Goal: Check status: Check status

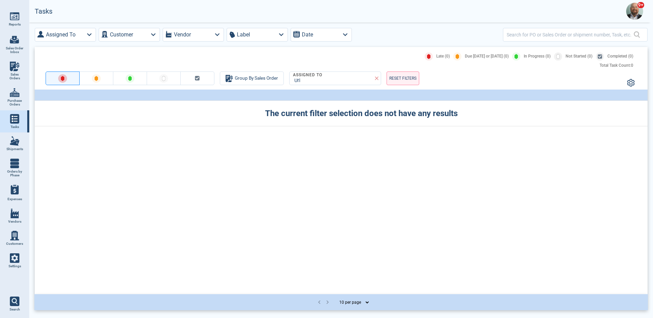
click at [17, 50] on span "Sales Order Inbox" at bounding box center [14, 50] width 18 height 8
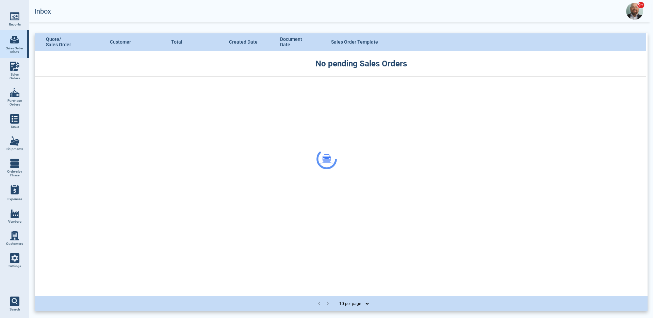
click at [15, 58] on link "Sales Orders" at bounding box center [14, 71] width 29 height 26
select select "50"
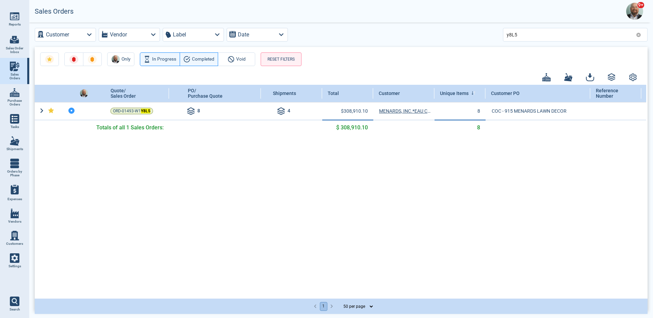
click at [637, 35] on icon at bounding box center [638, 35] width 4 height 4
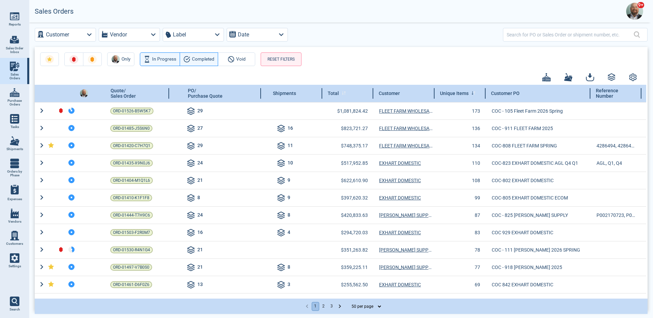
click at [349, 95] on div "Total" at bounding box center [347, 93] width 51 height 17
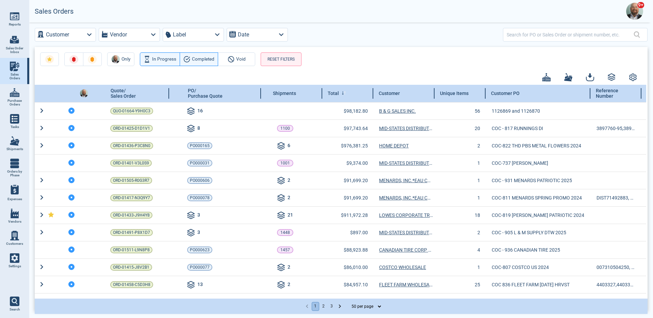
click at [350, 94] on div "Total" at bounding box center [347, 93] width 51 height 17
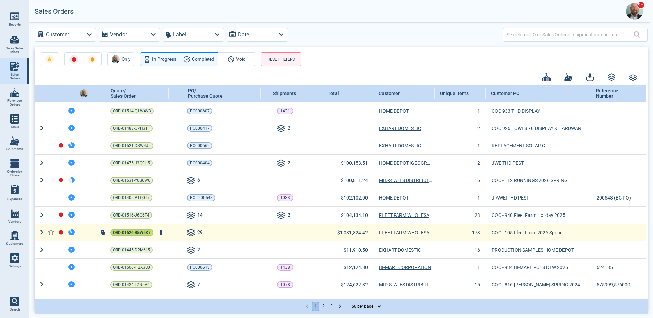
click at [138, 233] on span "ORD-01526-B5W5K7" at bounding box center [132, 232] width 38 height 7
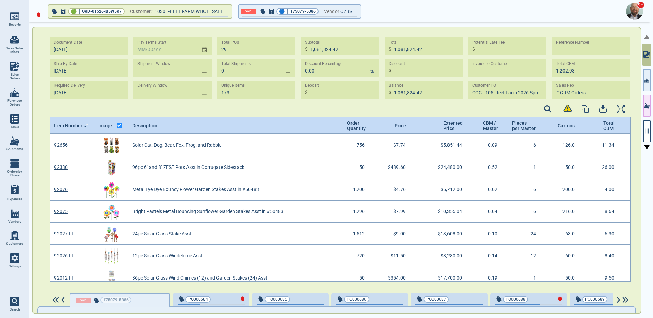
scroll to position [2, 2]
click at [444, 128] on span "Extented Price" at bounding box center [451, 125] width 17 height 11
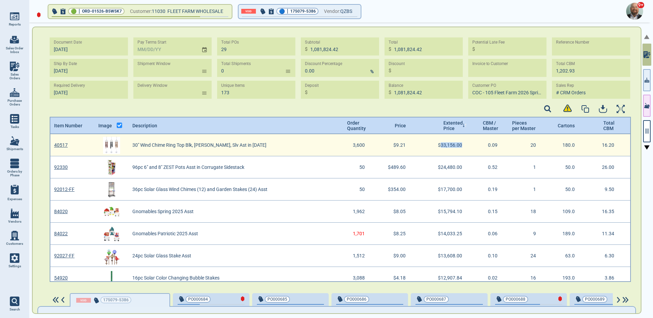
drag, startPoint x: 435, startPoint y: 145, endPoint x: 456, endPoint y: 145, distance: 21.8
click at [456, 145] on div "$33,156.00" at bounding box center [443, 145] width 54 height 22
click at [108, 146] on img "grid" at bounding box center [111, 145] width 17 height 17
click at [63, 144] on link "40517" at bounding box center [61, 145] width 14 height 5
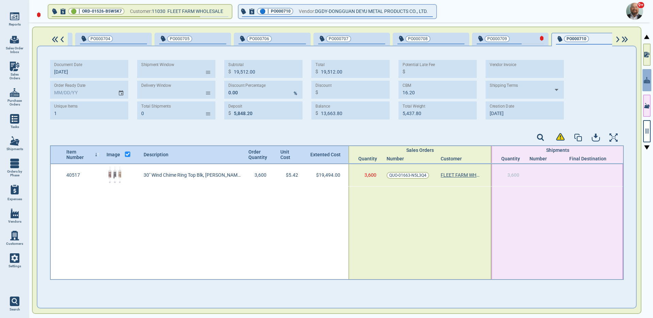
scroll to position [1, 0]
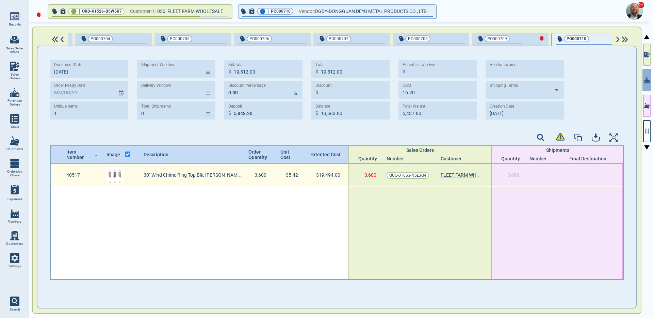
click at [70, 176] on div "40517" at bounding box center [83, 175] width 40 height 22
click at [78, 176] on div "40517" at bounding box center [83, 175] width 40 height 22
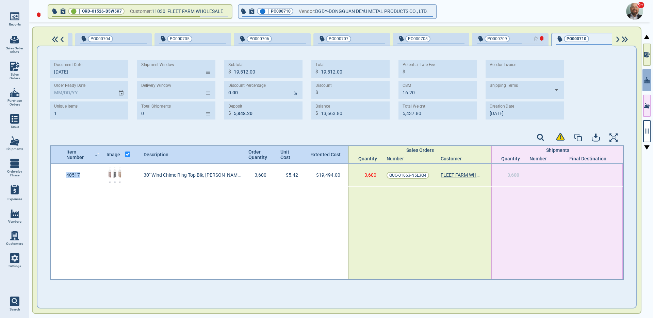
click at [521, 38] on div "button" at bounding box center [532, 38] width 22 height 7
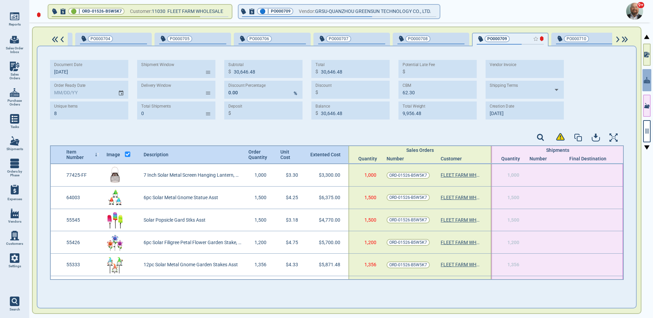
type input "8"
type input "30,646.48"
type input "62.30"
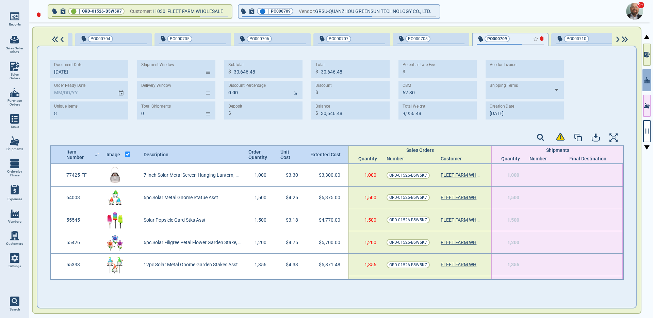
type input "9,956.48"
type input "[DATE]"
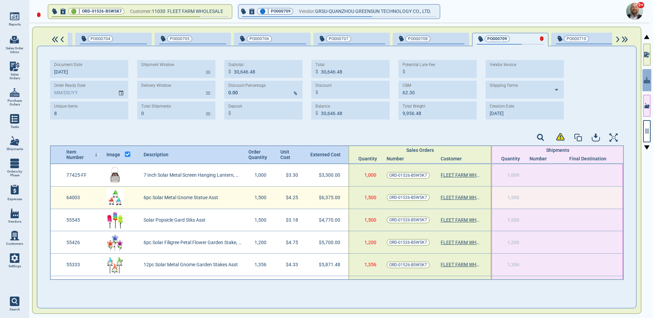
scroll to position [64, 0]
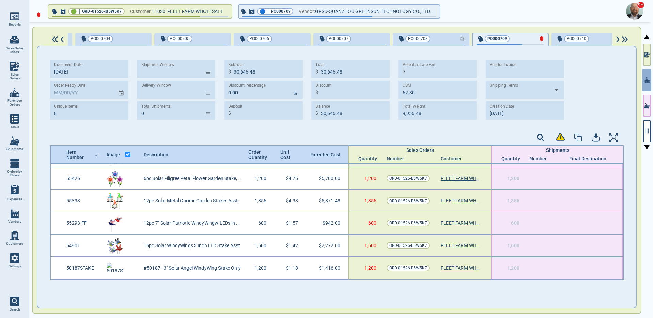
click at [442, 35] on div "button" at bounding box center [453, 38] width 22 height 7
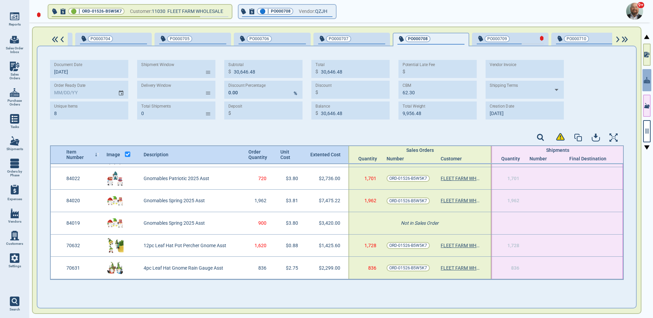
type input "10"
type input "27,831.46"
type input "8,375.33"
type input "27,831.46"
type input "19,456.13"
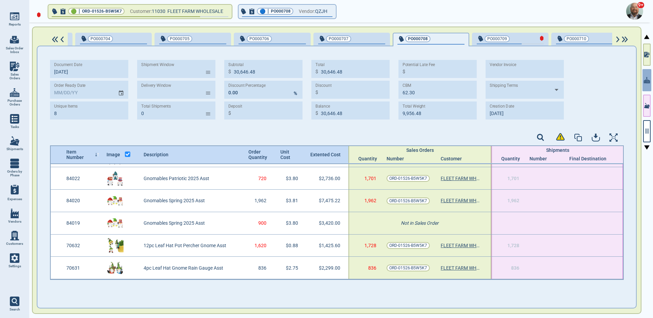
type input "58.00"
type input "13,256.10"
type input "[DATE]"
click at [320, 13] on span "QZJH" at bounding box center [321, 11] width 12 height 9
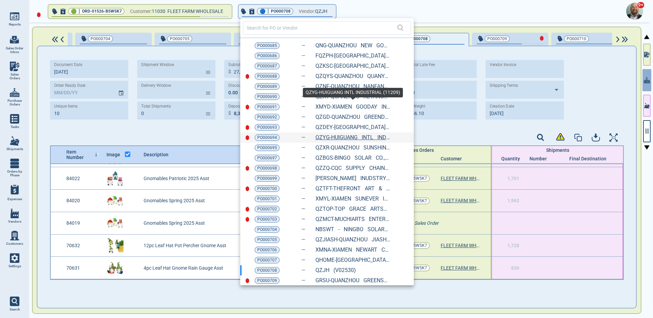
scroll to position [53, 0]
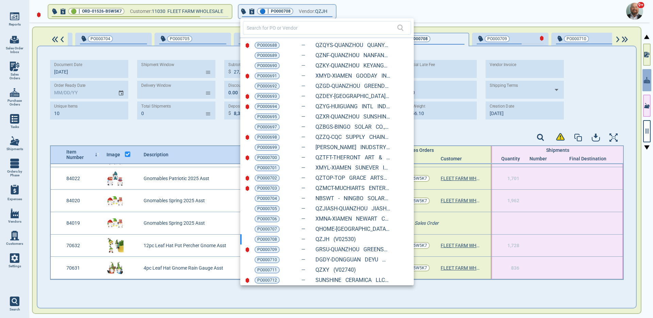
click at [16, 73] on div at bounding box center [326, 159] width 653 height 318
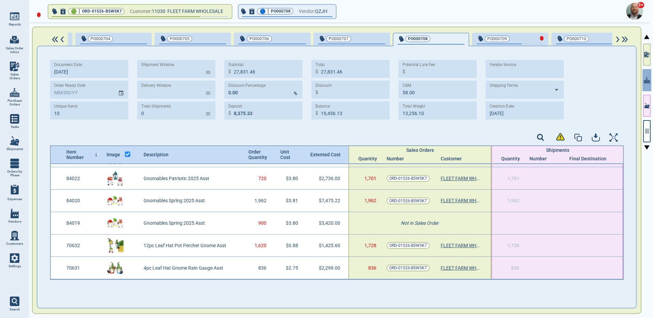
click at [16, 70] on img at bounding box center [15, 67] width 10 height 10
select select "50"
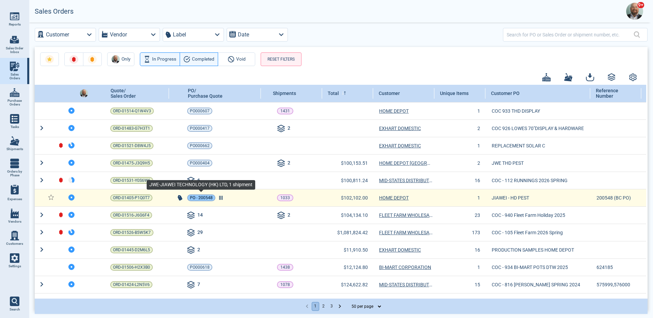
click at [199, 198] on span "PO - 200548" at bounding box center [201, 197] width 23 height 7
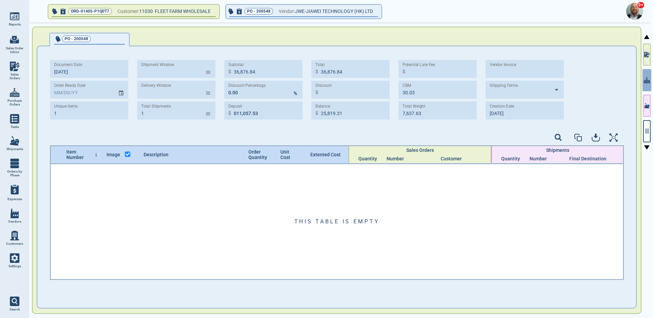
type input "[DATE] -"
type input "Dates pending"
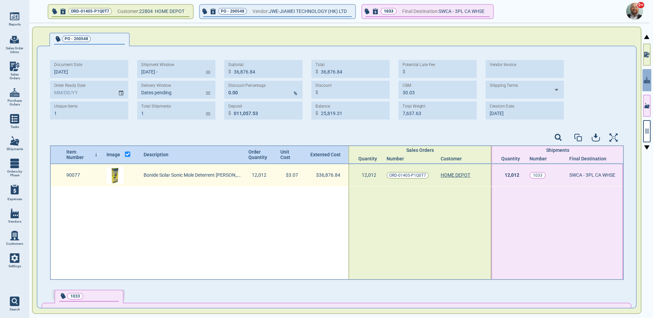
click at [115, 173] on img at bounding box center [115, 175] width 17 height 17
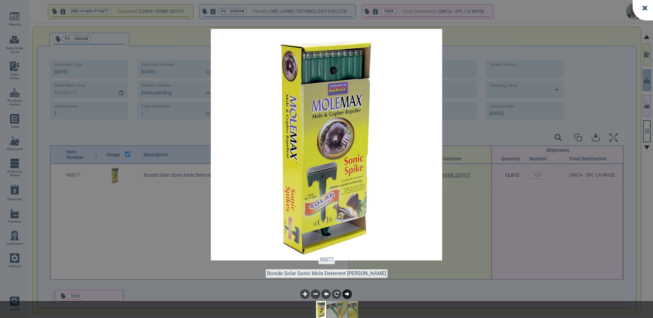
click at [349, 295] on icon at bounding box center [347, 294] width 4 height 4
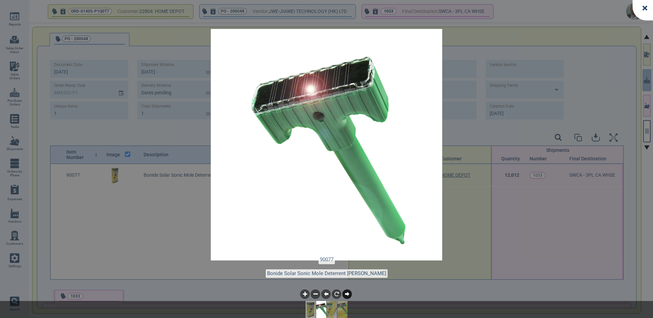
click at [349, 295] on icon at bounding box center [347, 294] width 4 height 4
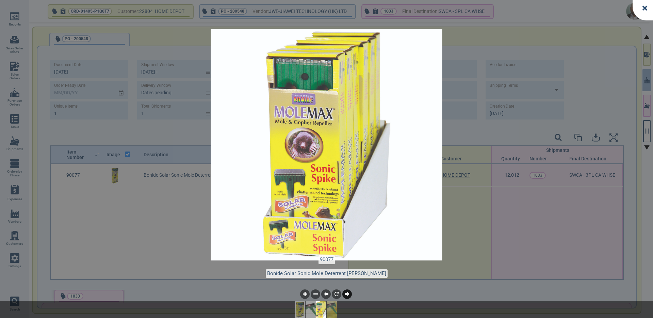
click at [349, 295] on icon at bounding box center [347, 294] width 4 height 4
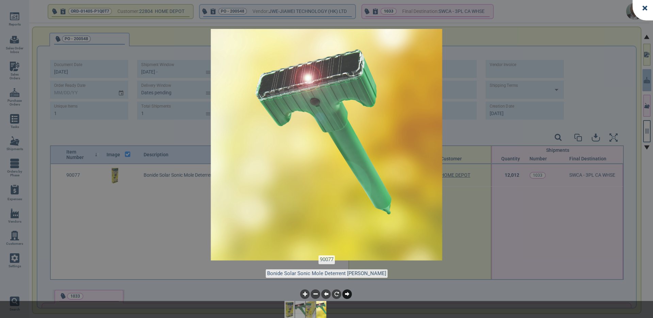
click at [349, 295] on icon at bounding box center [347, 294] width 4 height 4
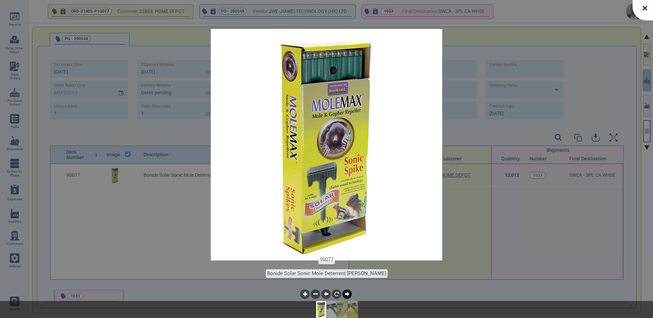
click at [349, 295] on icon at bounding box center [347, 294] width 4 height 4
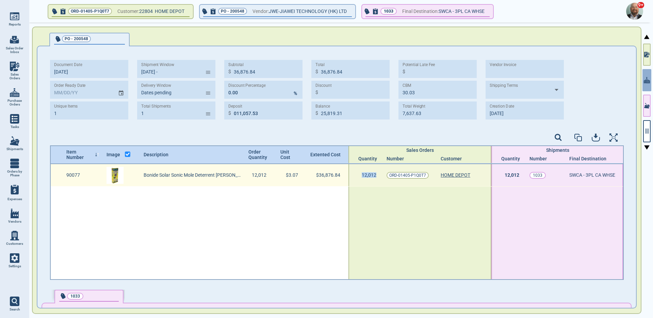
drag, startPoint x: 372, startPoint y: 175, endPoint x: 356, endPoint y: 175, distance: 16.0
click at [356, 175] on div "12,012" at bounding box center [365, 175] width 34 height 22
click at [362, 175] on span "12,012" at bounding box center [369, 174] width 15 height 5
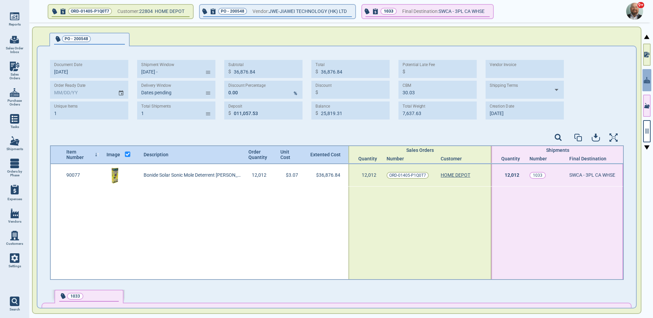
click at [643, 59] on div at bounding box center [647, 170] width 10 height 297
click at [648, 59] on button "button" at bounding box center [646, 55] width 7 height 22
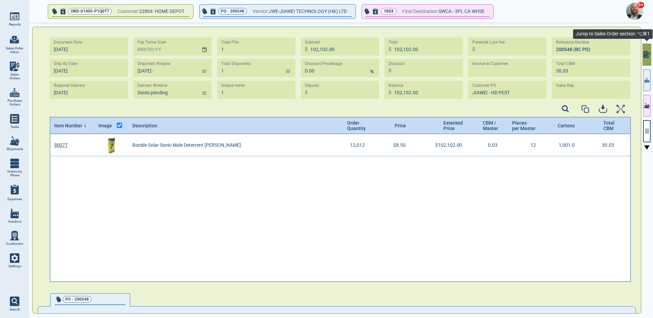
scroll to position [146, 579]
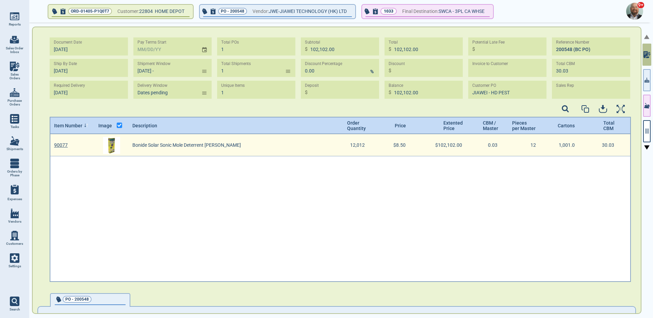
click at [114, 144] on img "grid" at bounding box center [111, 145] width 17 height 17
drag, startPoint x: 392, startPoint y: 144, endPoint x: 409, endPoint y: 144, distance: 16.3
click at [408, 144] on div "$8.50" at bounding box center [395, 145] width 41 height 22
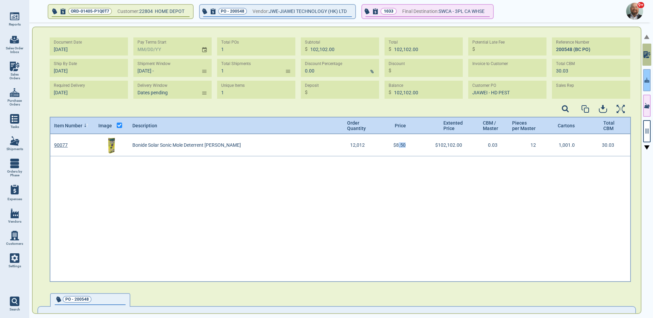
click at [645, 84] on button "button" at bounding box center [646, 80] width 7 height 22
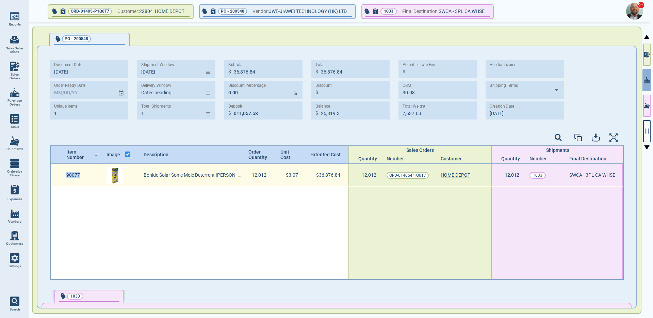
drag, startPoint x: 66, startPoint y: 177, endPoint x: 84, endPoint y: 176, distance: 18.0
click at [84, 176] on div "90077" at bounding box center [83, 175] width 40 height 22
drag, startPoint x: 253, startPoint y: 176, endPoint x: 277, endPoint y: 174, distance: 24.5
click at [266, 174] on div "12,012" at bounding box center [262, 174] width 21 height 5
drag, startPoint x: 284, startPoint y: 175, endPoint x: 296, endPoint y: 175, distance: 11.9
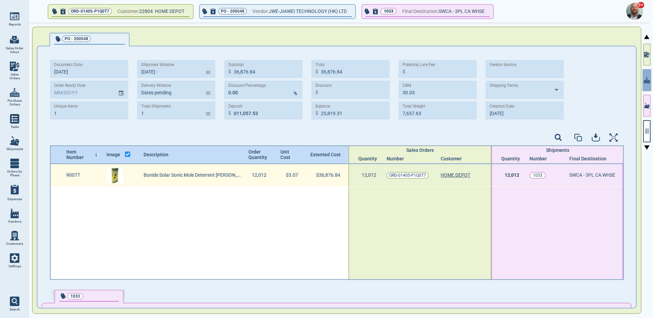
click at [296, 175] on div "$3.07" at bounding box center [295, 174] width 19 height 5
